Goal: Navigation & Orientation: Find specific page/section

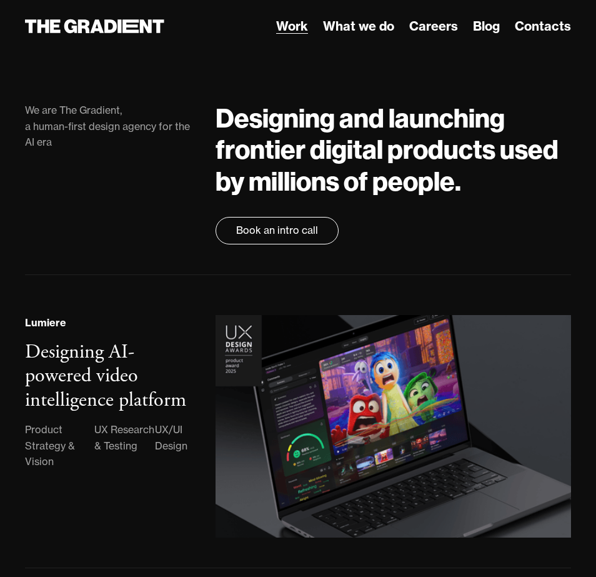
click at [292, 26] on span "Work" at bounding box center [292, 26] width 32 height 16
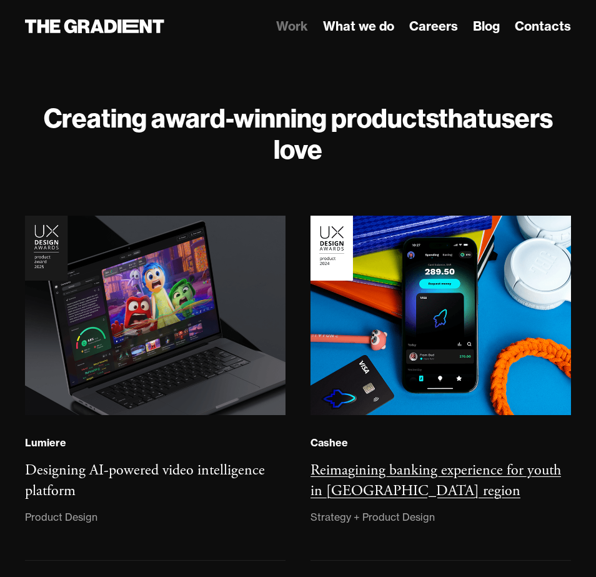
click at [441, 388] on img at bounding box center [441, 316] width 261 height 200
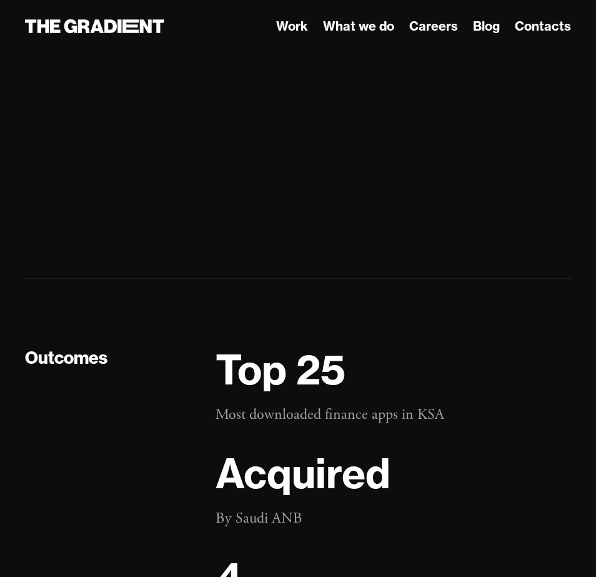
scroll to position [17396, 0]
